Goal: Task Accomplishment & Management: Use online tool/utility

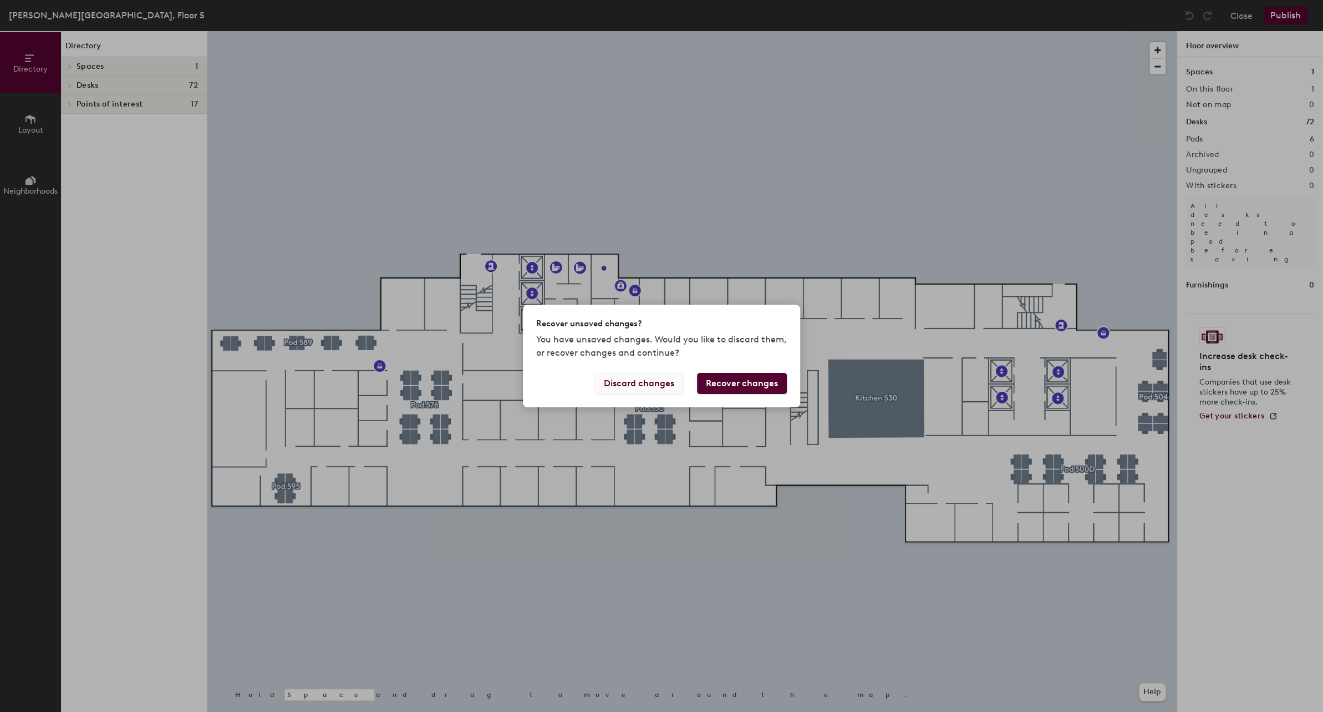
click at [634, 387] on button "Discard changes" at bounding box center [639, 383] width 89 height 21
